Goal: Information Seeking & Learning: Learn about a topic

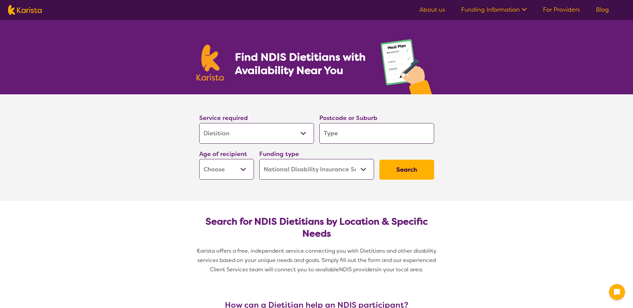
select select "Dietitian"
select select "NDIS"
select select "Dietitian"
select select "NDIS"
click at [223, 131] on select "Allied Health Assistant Assessment ([MEDICAL_DATA] or [MEDICAL_DATA]) Behaviour…" at bounding box center [256, 133] width 115 height 21
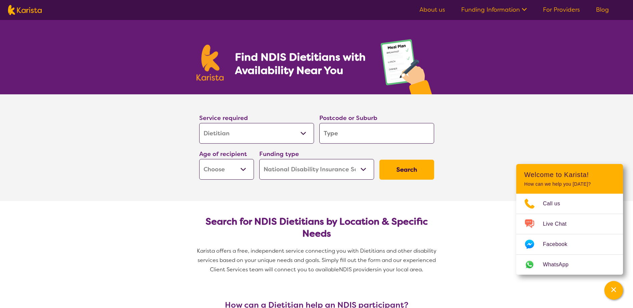
click at [381, 139] on input "search" at bounding box center [376, 133] width 115 height 21
type input "3"
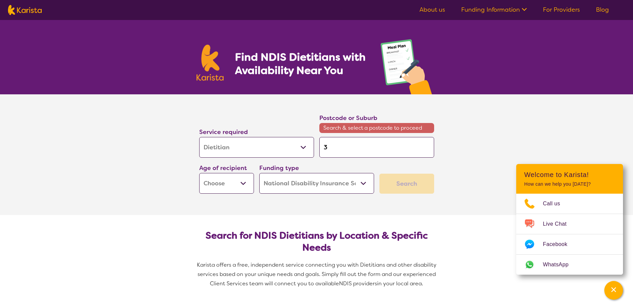
type input "32"
type input "320"
type input "3205"
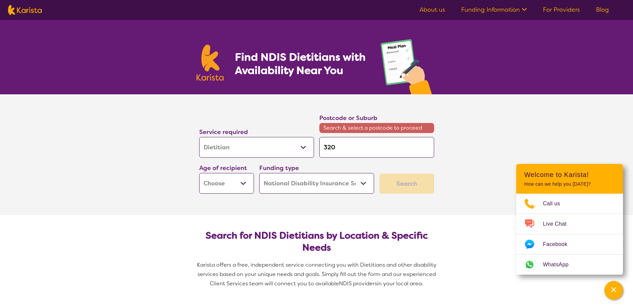
type input "3205"
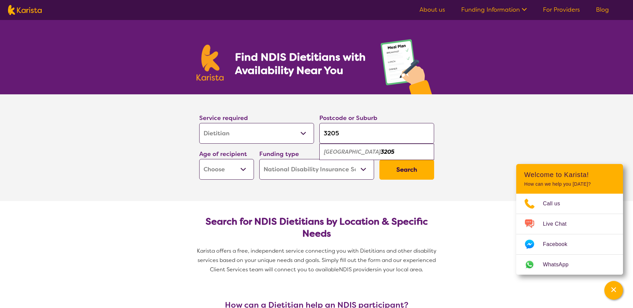
type input "3205"
click at [381, 155] on em "3205" at bounding box center [388, 152] width 14 height 7
click at [234, 168] on select "Early Childhood - 0 to 9 Child - 10 to 11 Adolescent - 12 to 17 Adult - 18 to 6…" at bounding box center [226, 169] width 55 height 21
drag, startPoint x: 233, startPoint y: 167, endPoint x: 231, endPoint y: 179, distance: 12.2
click at [233, 167] on select "Early Childhood - 0 to 9 Child - 10 to 11 Adolescent - 12 to 17 Adult - 18 to 6…" at bounding box center [226, 169] width 55 height 21
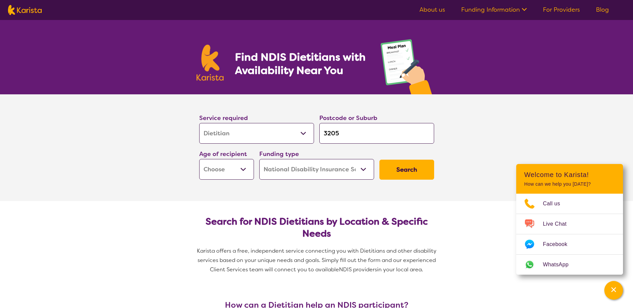
select select "AG"
click at [199, 159] on select "Early Childhood - 0 to 9 Child - 10 to 11 Adolescent - 12 to 17 Adult - 18 to 6…" at bounding box center [226, 169] width 55 height 21
select select "AG"
click at [330, 167] on select "Home Care Package (HCP) National Disability Insurance Scheme (NDIS) I don't know" at bounding box center [316, 169] width 115 height 21
click at [413, 168] on button "Search" at bounding box center [407, 170] width 55 height 20
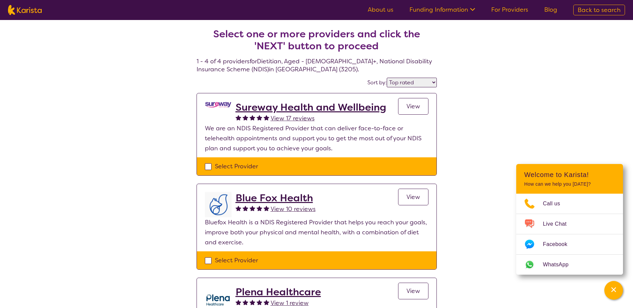
click at [410, 81] on select "Highly reviewed Top rated" at bounding box center [412, 83] width 50 height 10
select select "highly_reviewed"
click at [387, 78] on select "Highly reviewed Top rated" at bounding box center [412, 83] width 50 height 10
select select "Dietitian"
select select "AG"
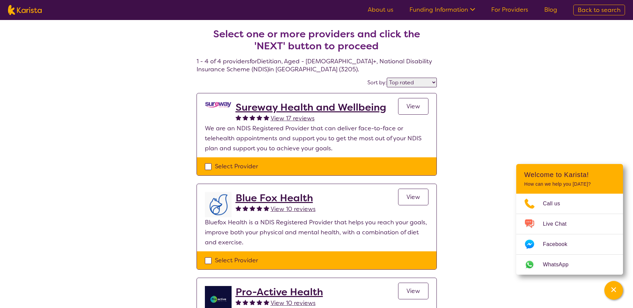
select select "NDIS"
select select "Dietitian"
select select "AG"
select select "NDIS"
